Goal: Check status: Check status

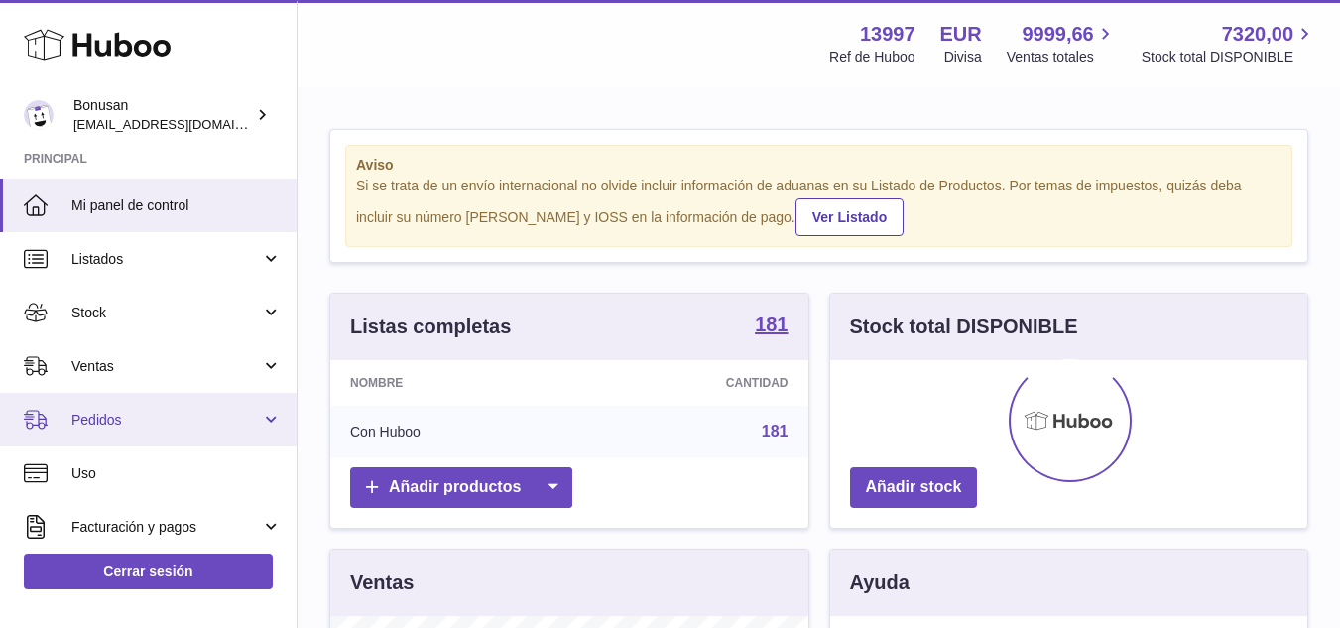
scroll to position [309, 477]
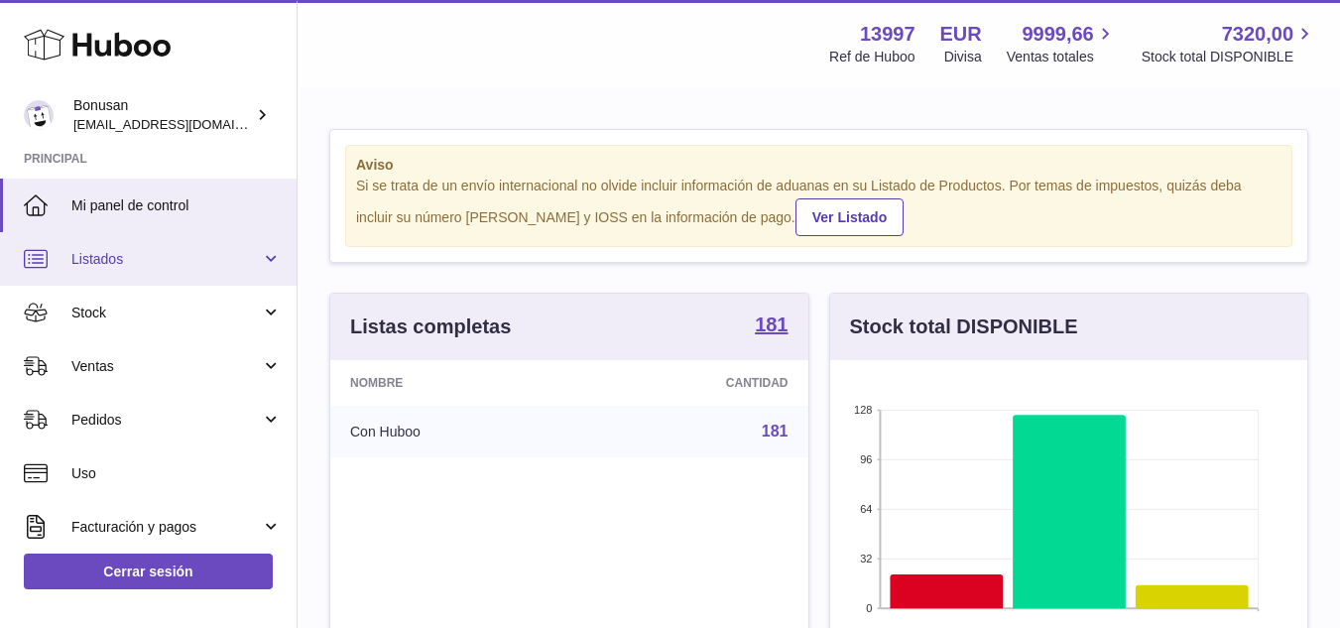
click at [102, 261] on span "Listados" at bounding box center [165, 259] width 189 height 19
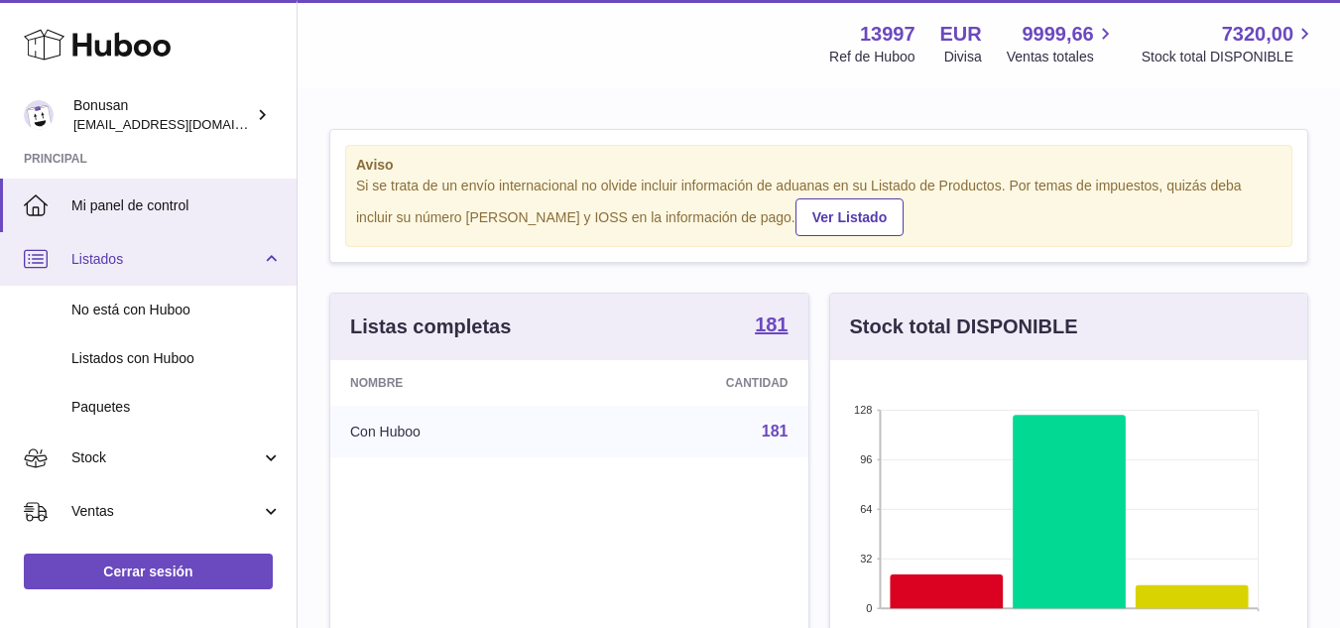
click at [102, 261] on span "Listados" at bounding box center [165, 259] width 189 height 19
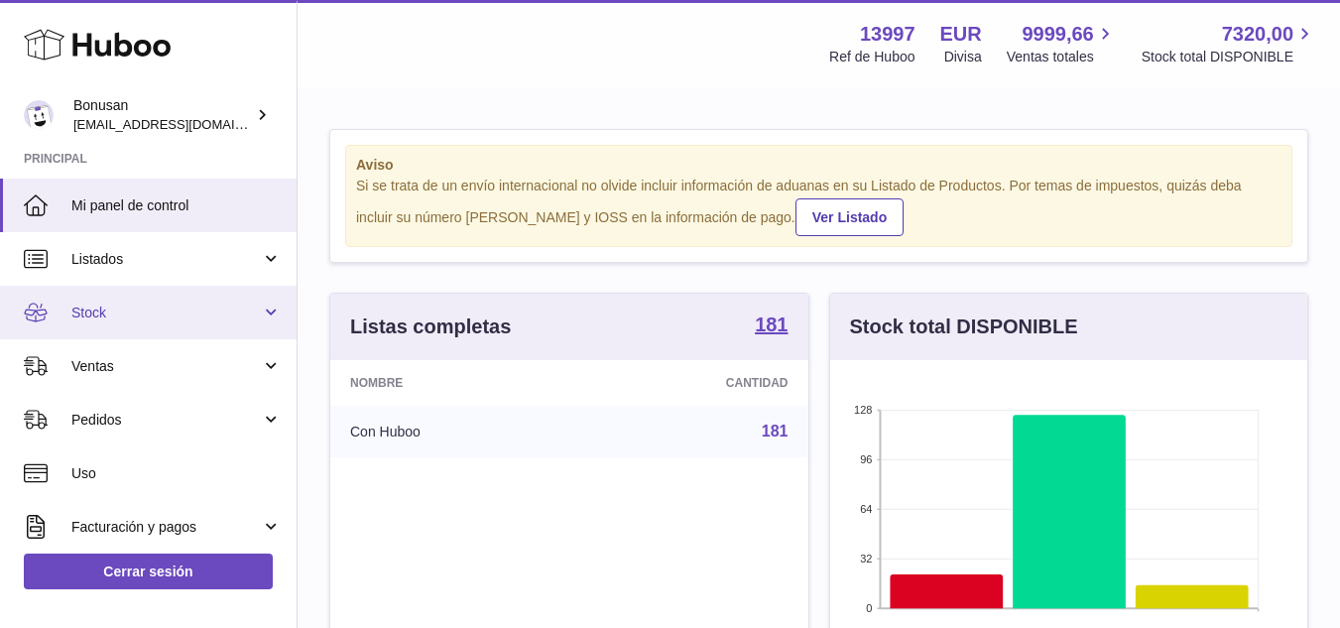
click at [99, 313] on span "Stock" at bounding box center [165, 312] width 189 height 19
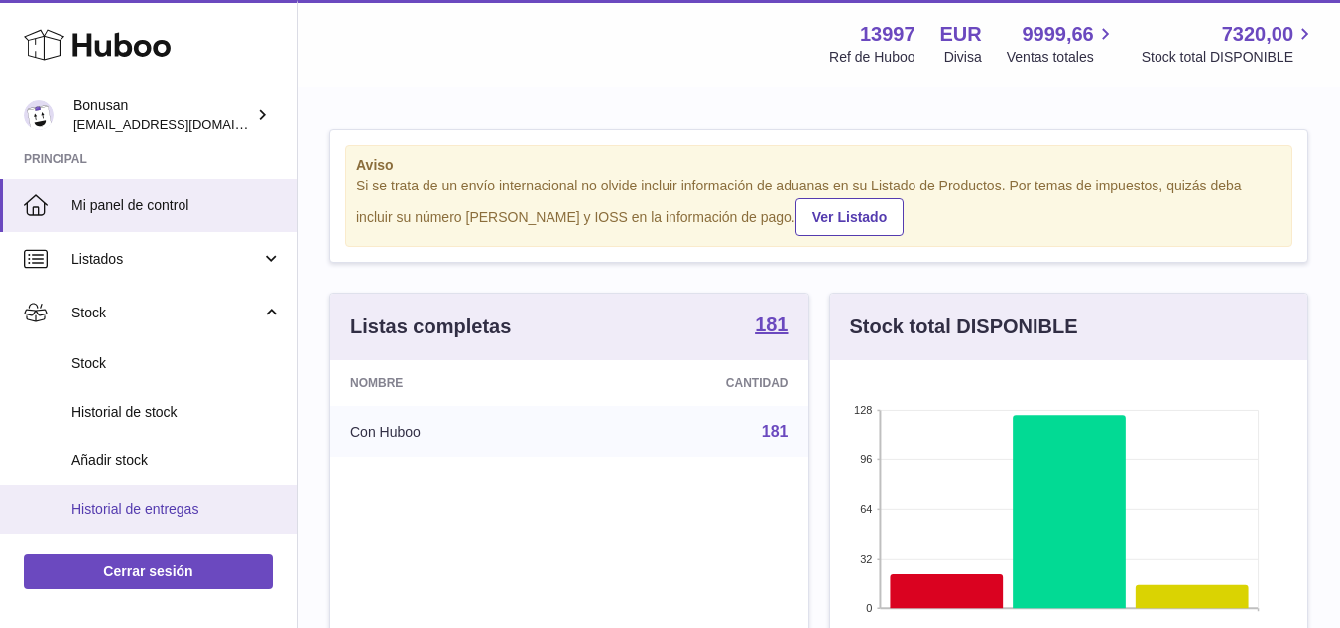
click at [117, 506] on span "Historial de entregas" at bounding box center [176, 509] width 210 height 19
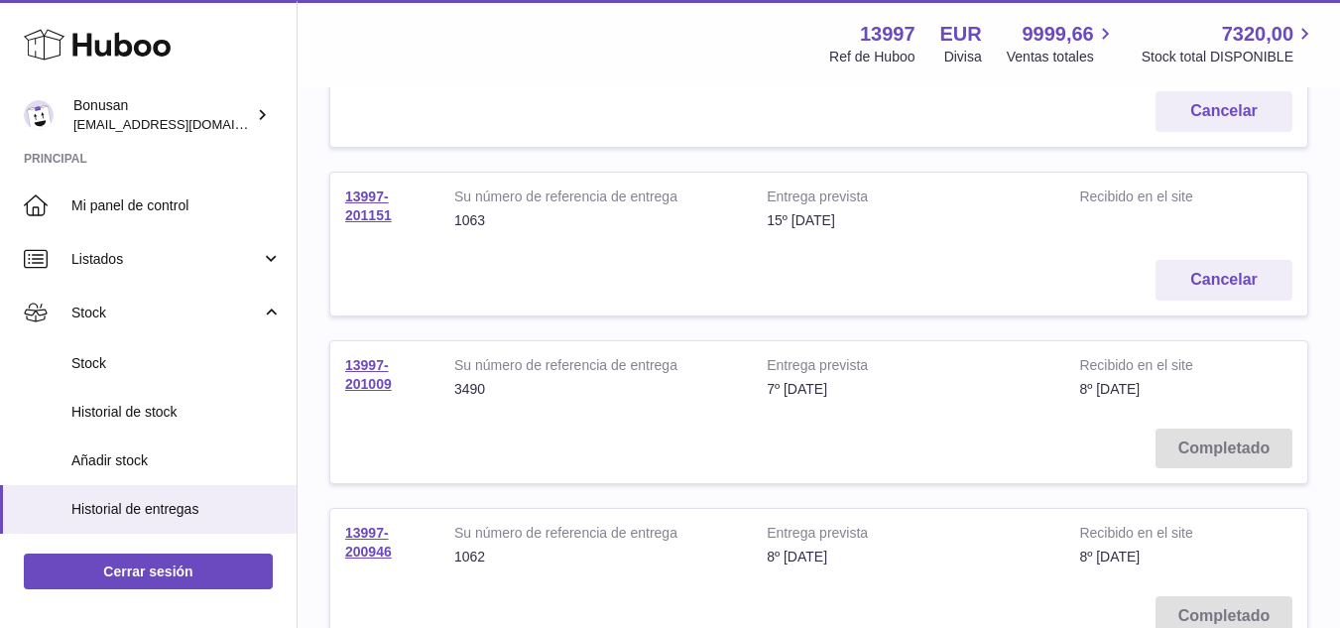
scroll to position [793, 0]
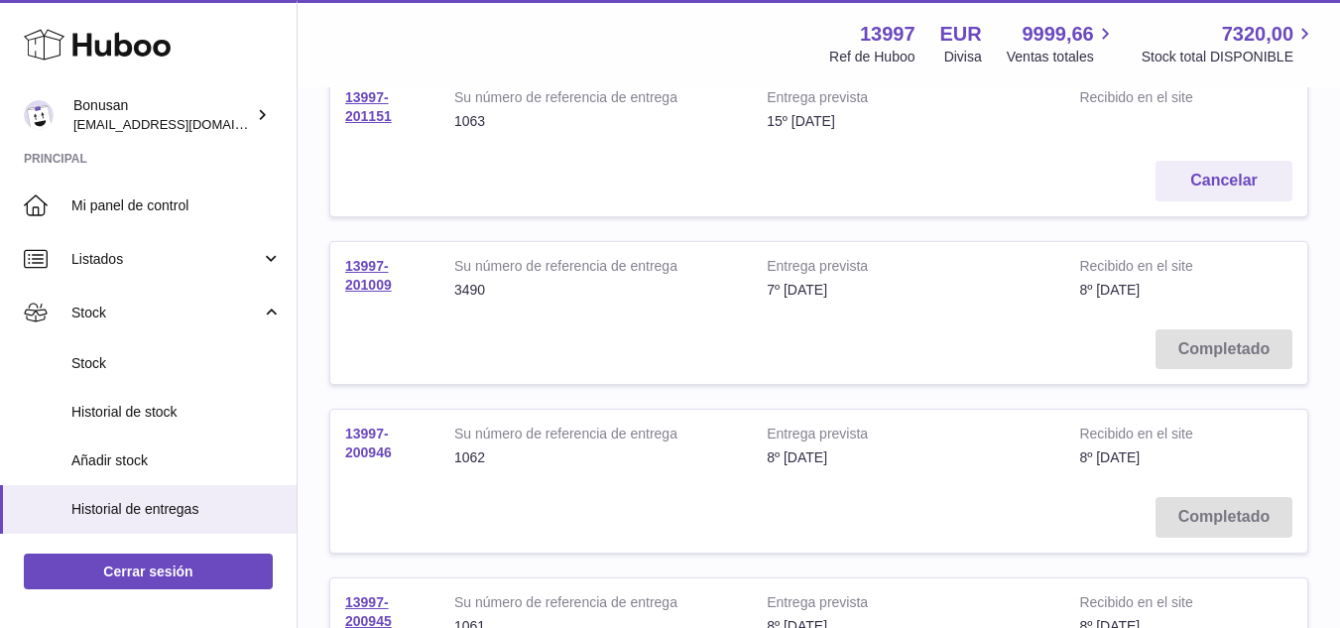
click at [360, 448] on link "13997-200946" at bounding box center [368, 442] width 47 height 35
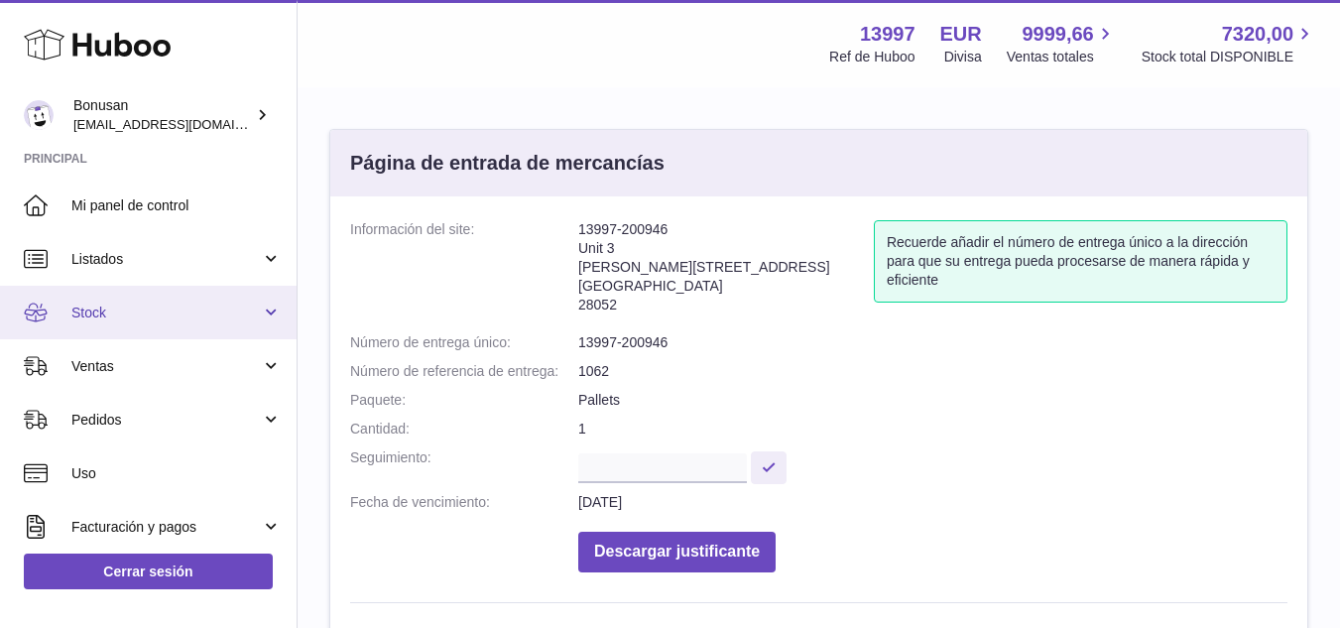
click at [269, 320] on link "Stock" at bounding box center [148, 313] width 296 height 54
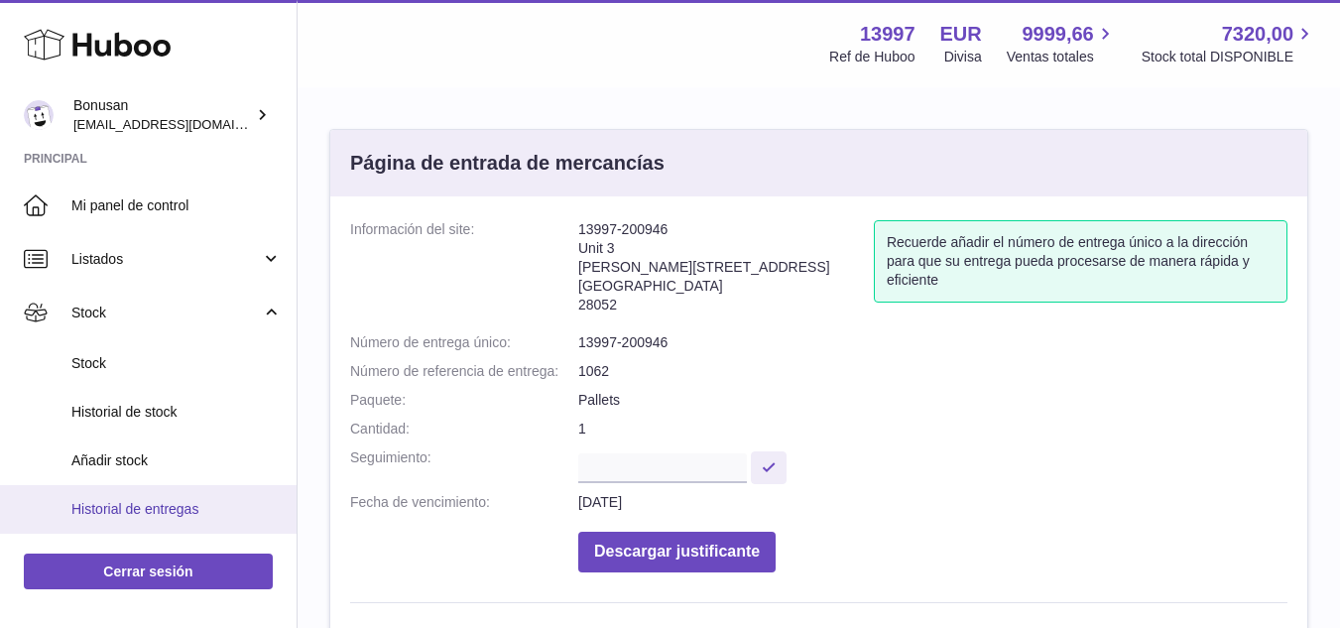
click at [83, 505] on span "Historial de entregas" at bounding box center [176, 509] width 210 height 19
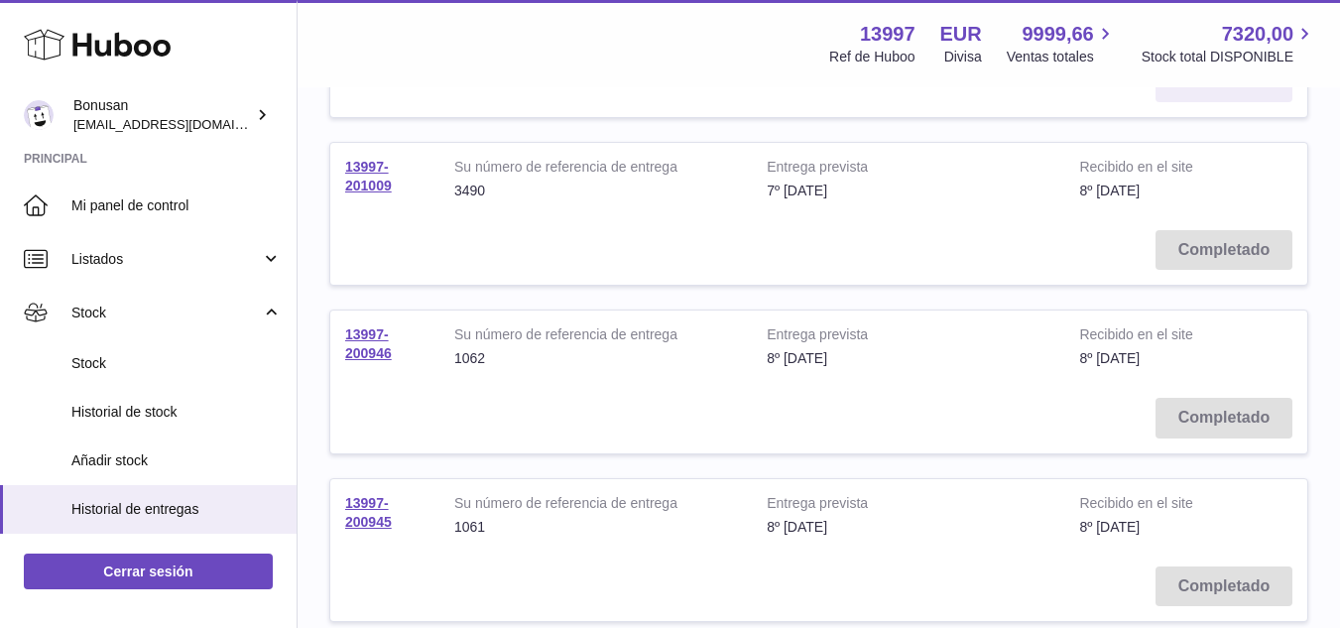
scroll to position [1091, 0]
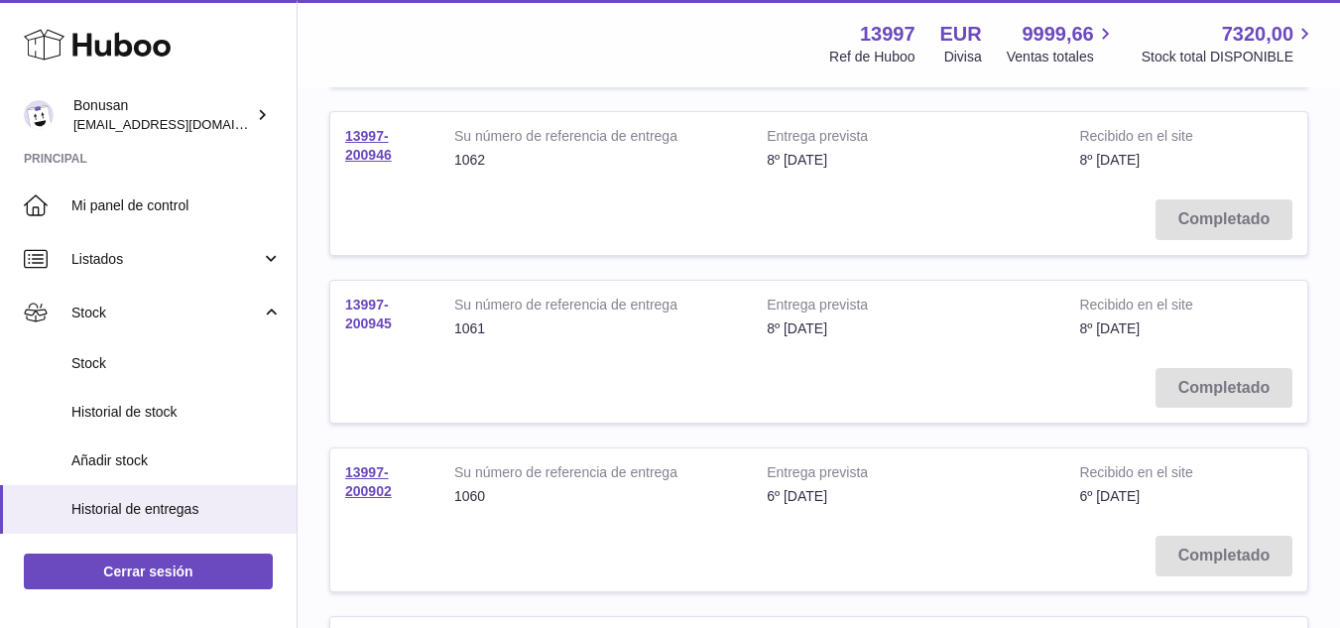
click at [364, 319] on link "13997-200945" at bounding box center [368, 313] width 47 height 35
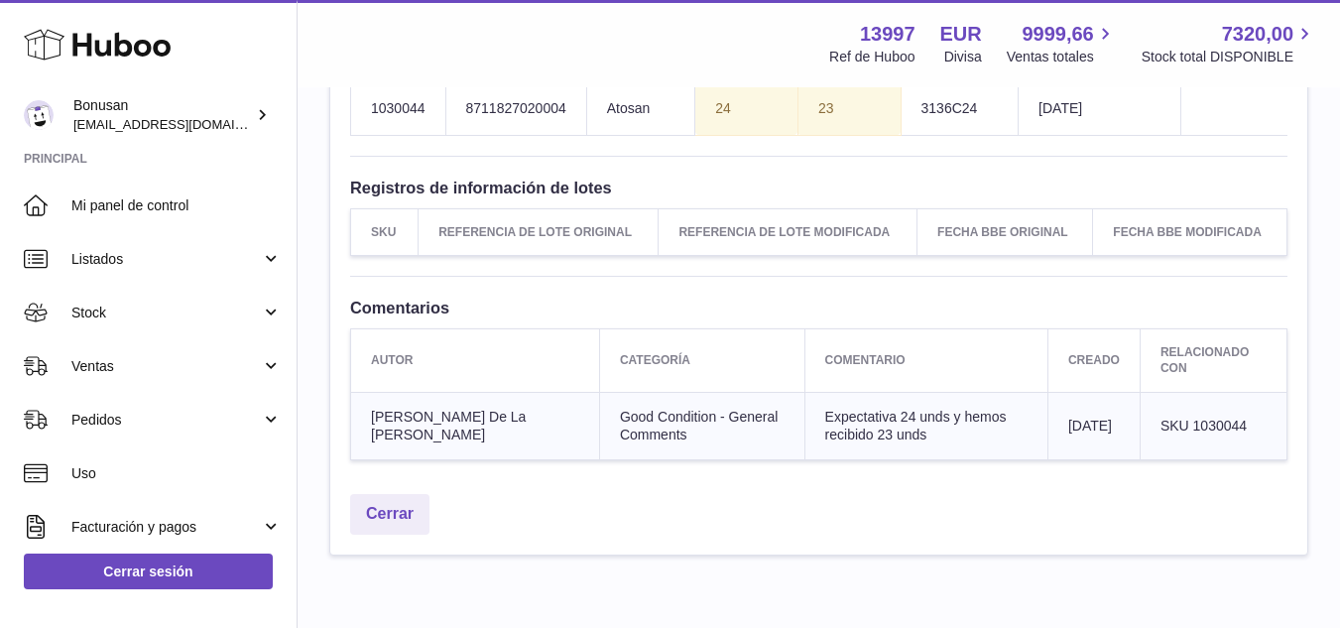
scroll to position [892, 0]
